Goal: Download file/media

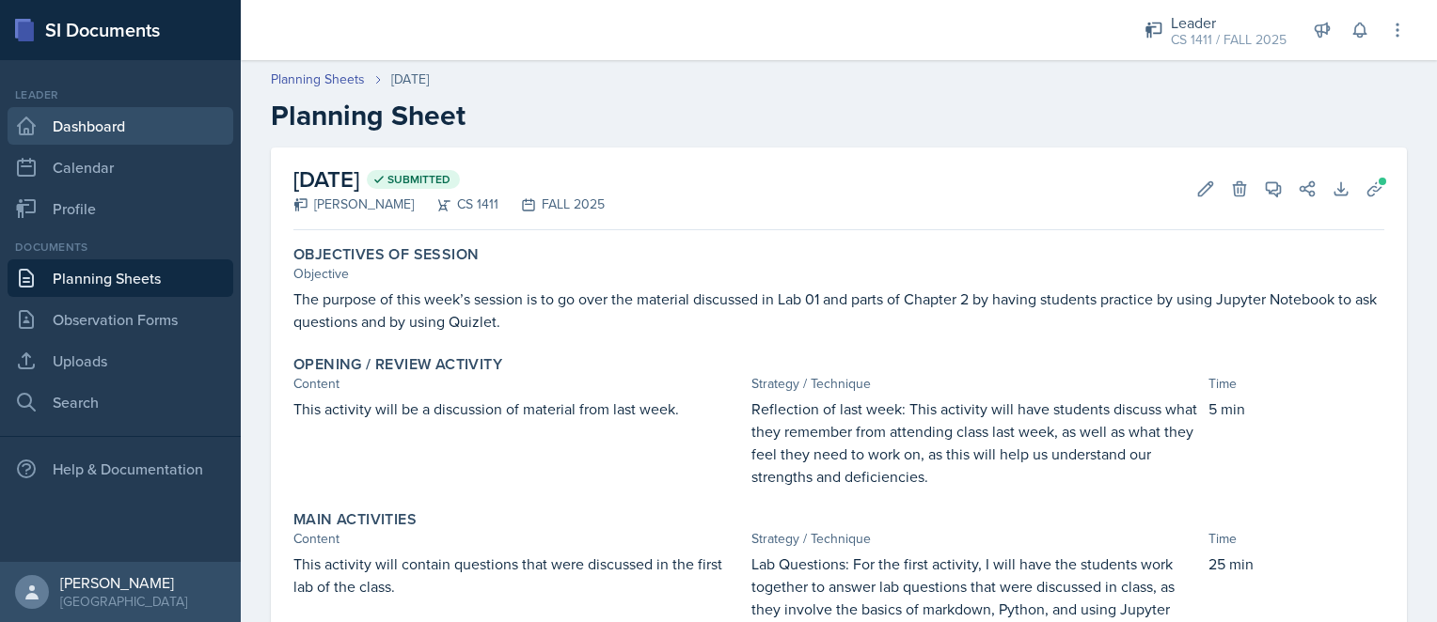
click at [99, 131] on link "Dashboard" at bounding box center [121, 126] width 226 height 38
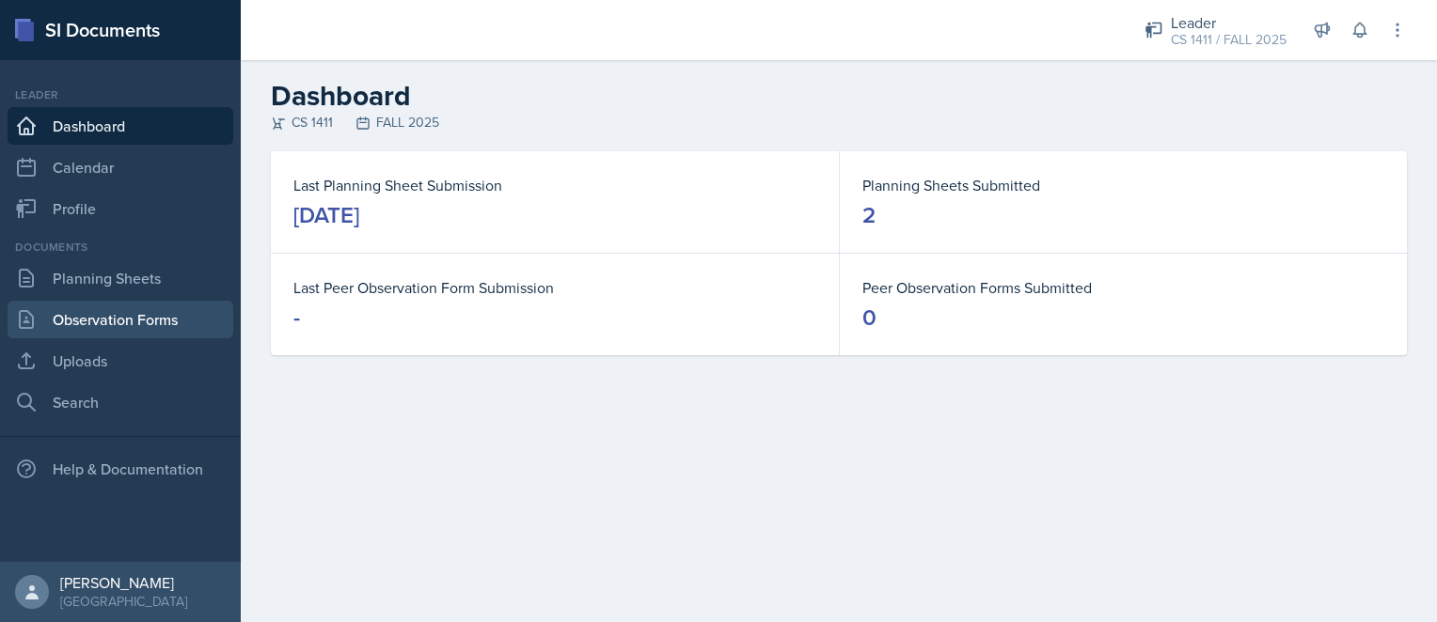
click at [109, 314] on link "Observation Forms" at bounding box center [121, 320] width 226 height 38
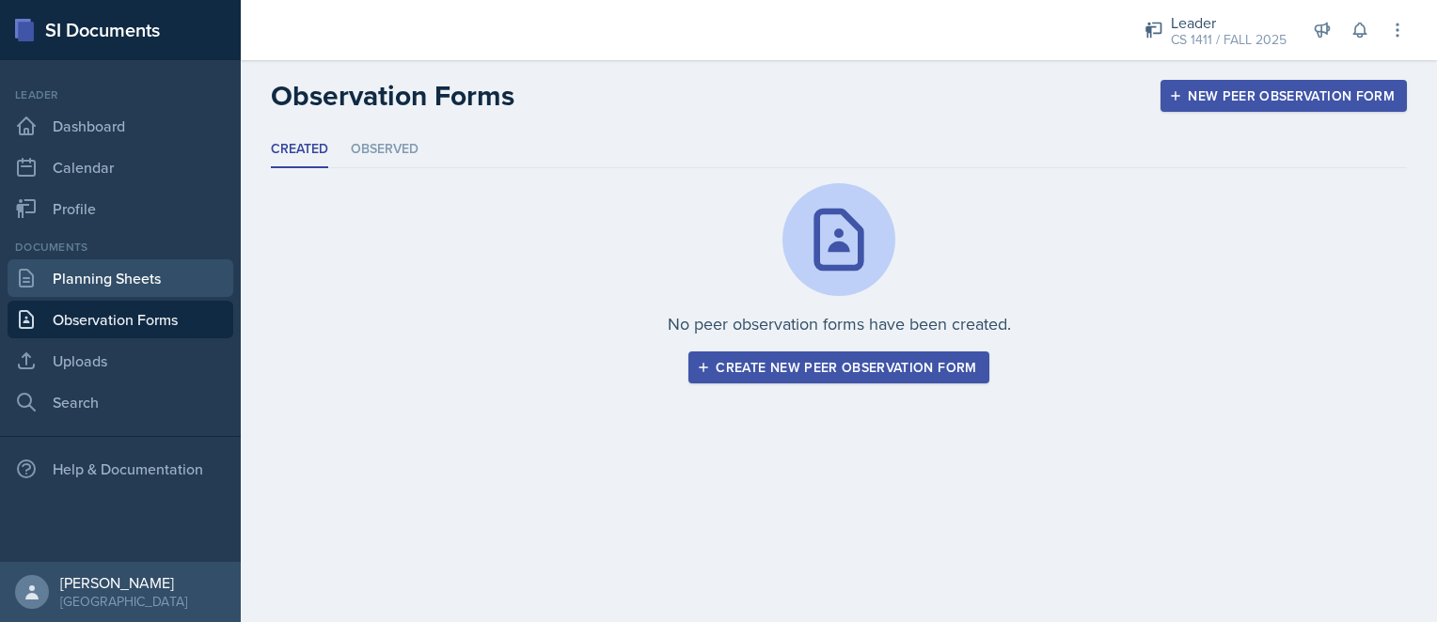
click at [109, 291] on link "Planning Sheets" at bounding box center [121, 279] width 226 height 38
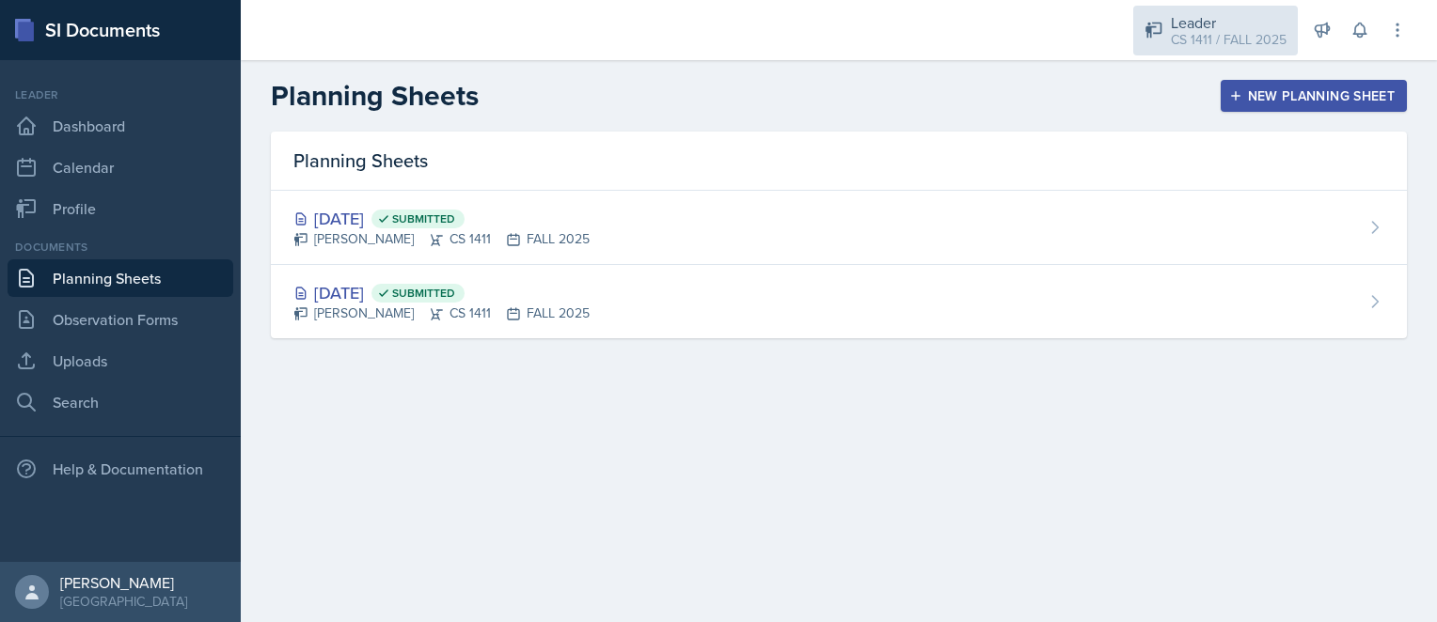
click at [1193, 31] on div "CS 1411 / FALL 2025" at bounding box center [1229, 40] width 116 height 20
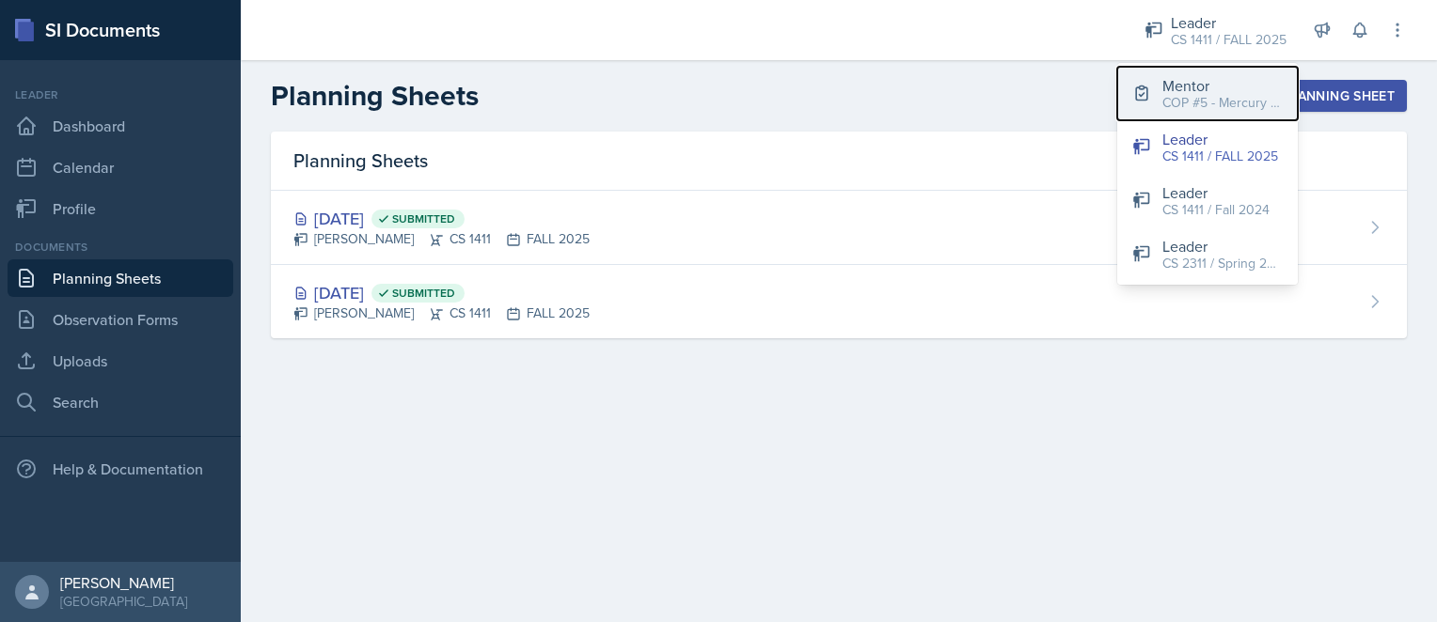
click at [1193, 106] on div "COP #5 - Mercury / FALL 2025" at bounding box center [1222, 103] width 120 height 20
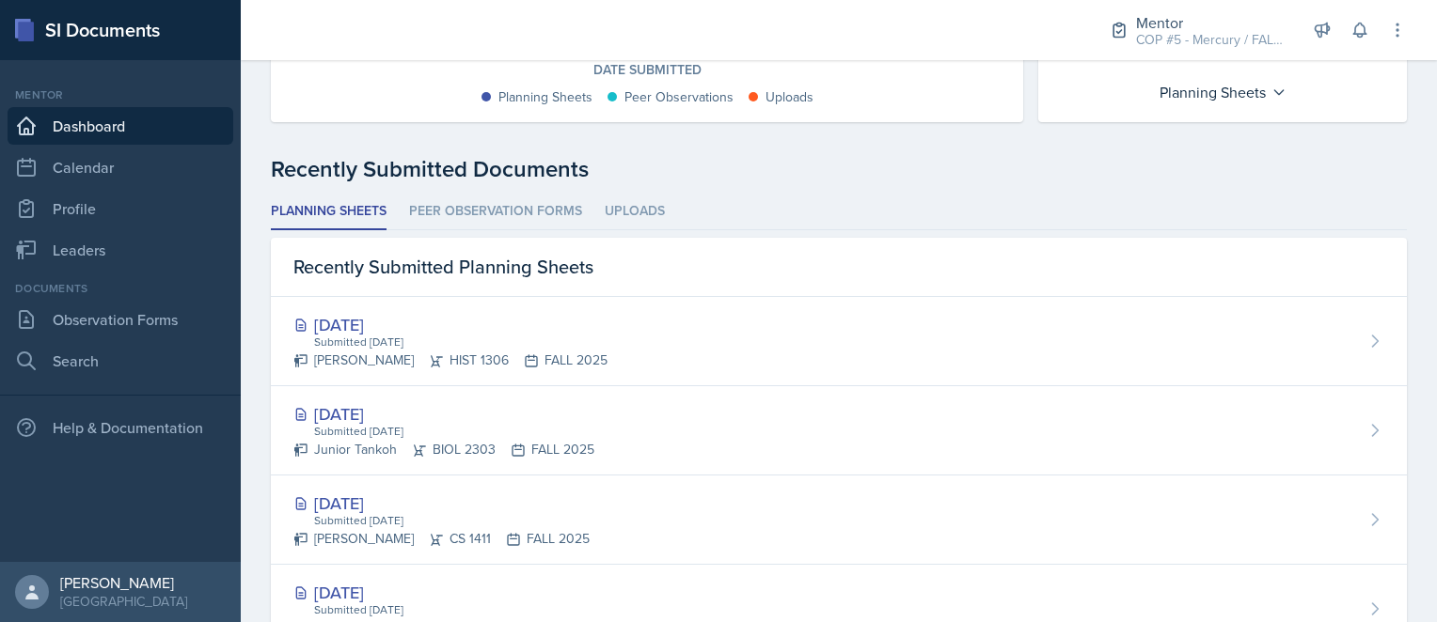
scroll to position [444, 0]
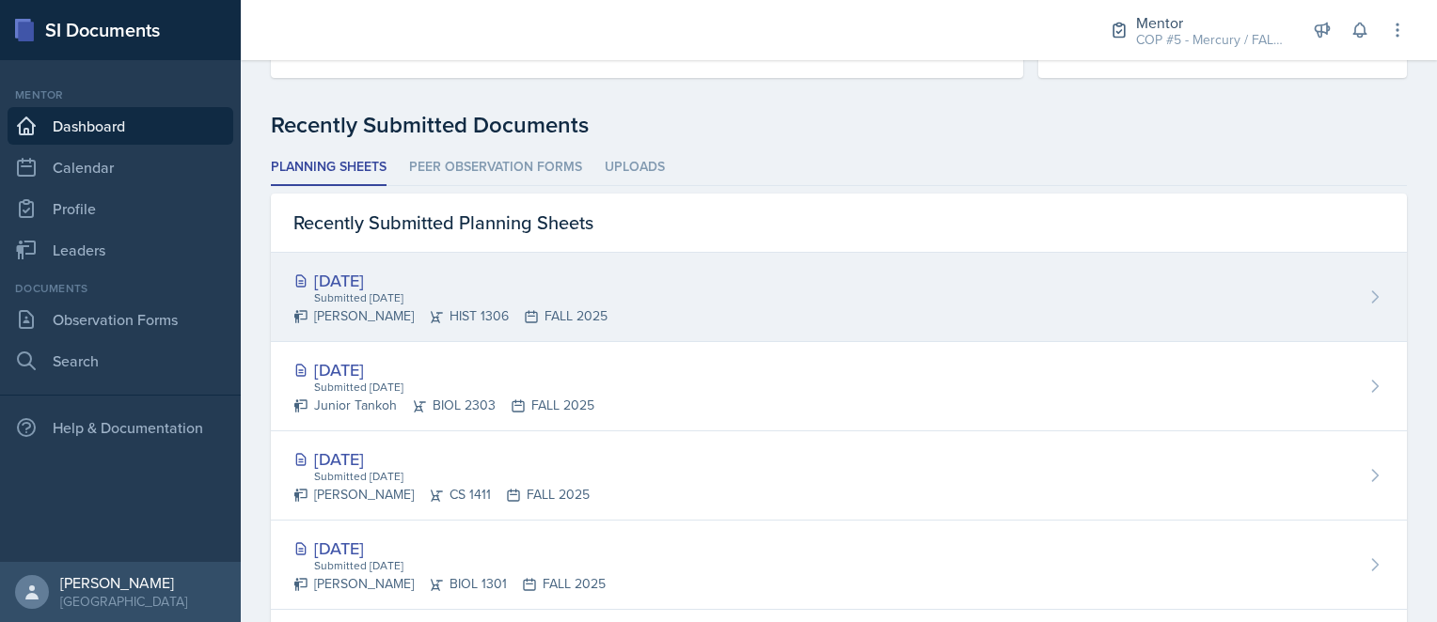
click at [406, 270] on div "[DATE]" at bounding box center [450, 280] width 314 height 25
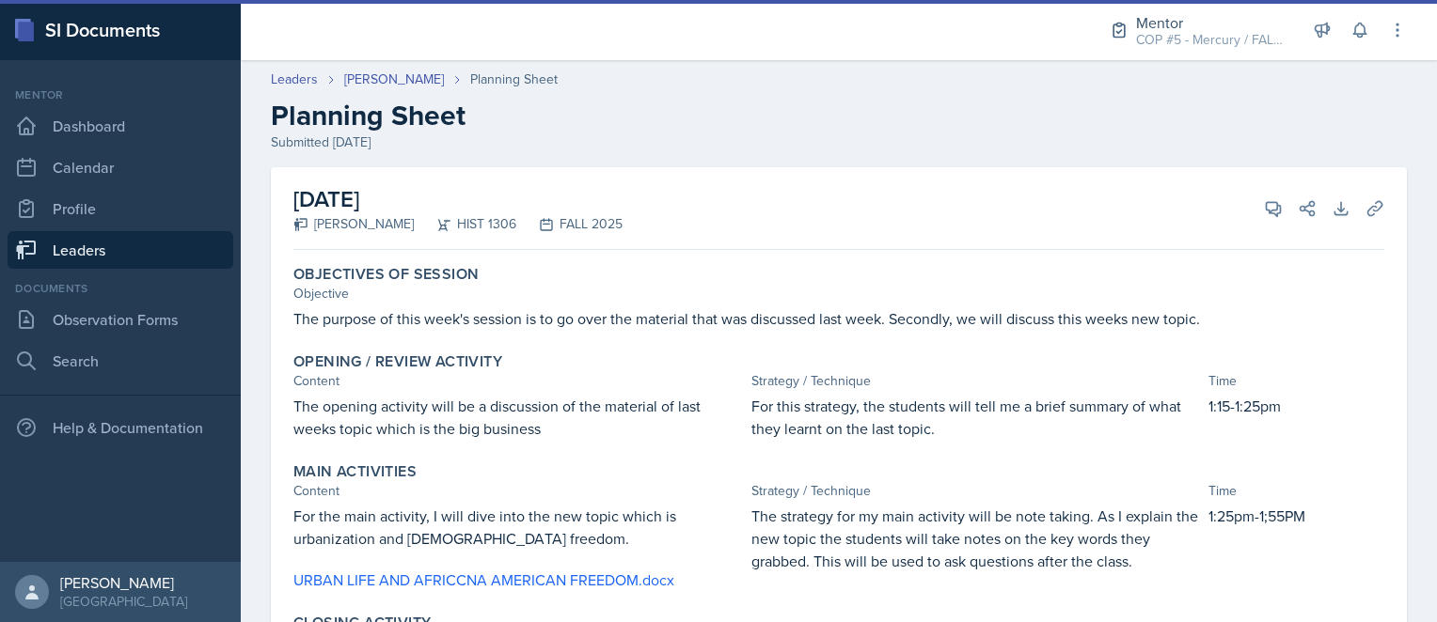
scroll to position [91, 0]
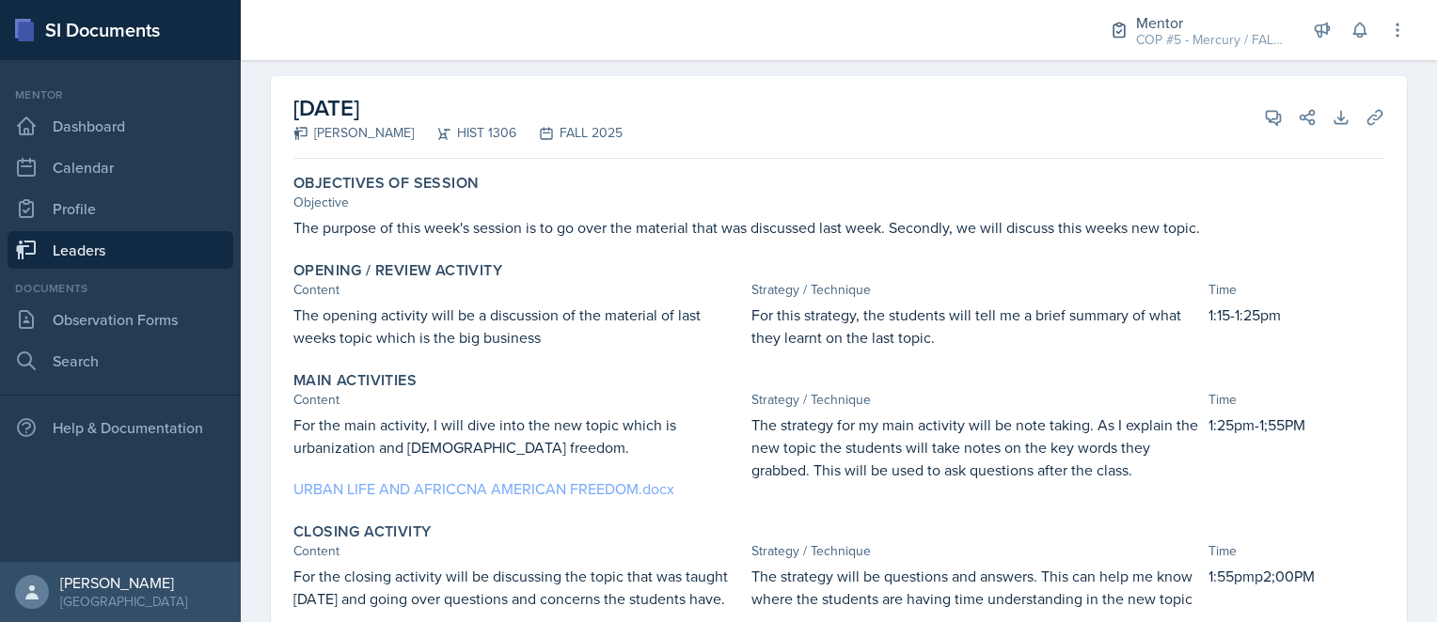
click at [542, 486] on link "URBAN LIFE AND AFRICCNA AMERICAN FREEDOM.docx" at bounding box center [483, 489] width 381 height 21
